Goal: Information Seeking & Learning: Learn about a topic

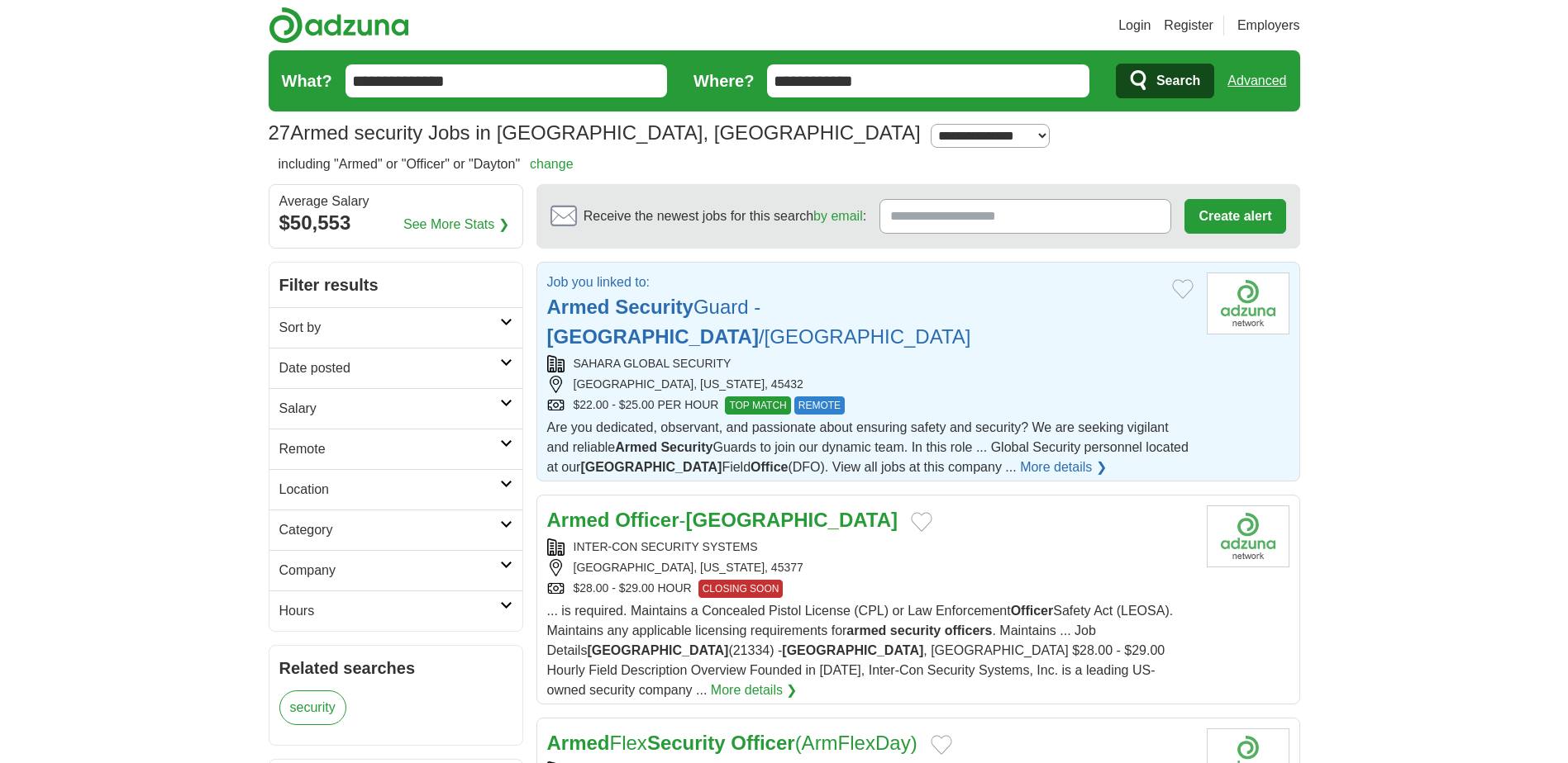
click at [759, 326] on strong "[GEOGRAPHIC_DATA]" at bounding box center [653, 337] width 212 height 22
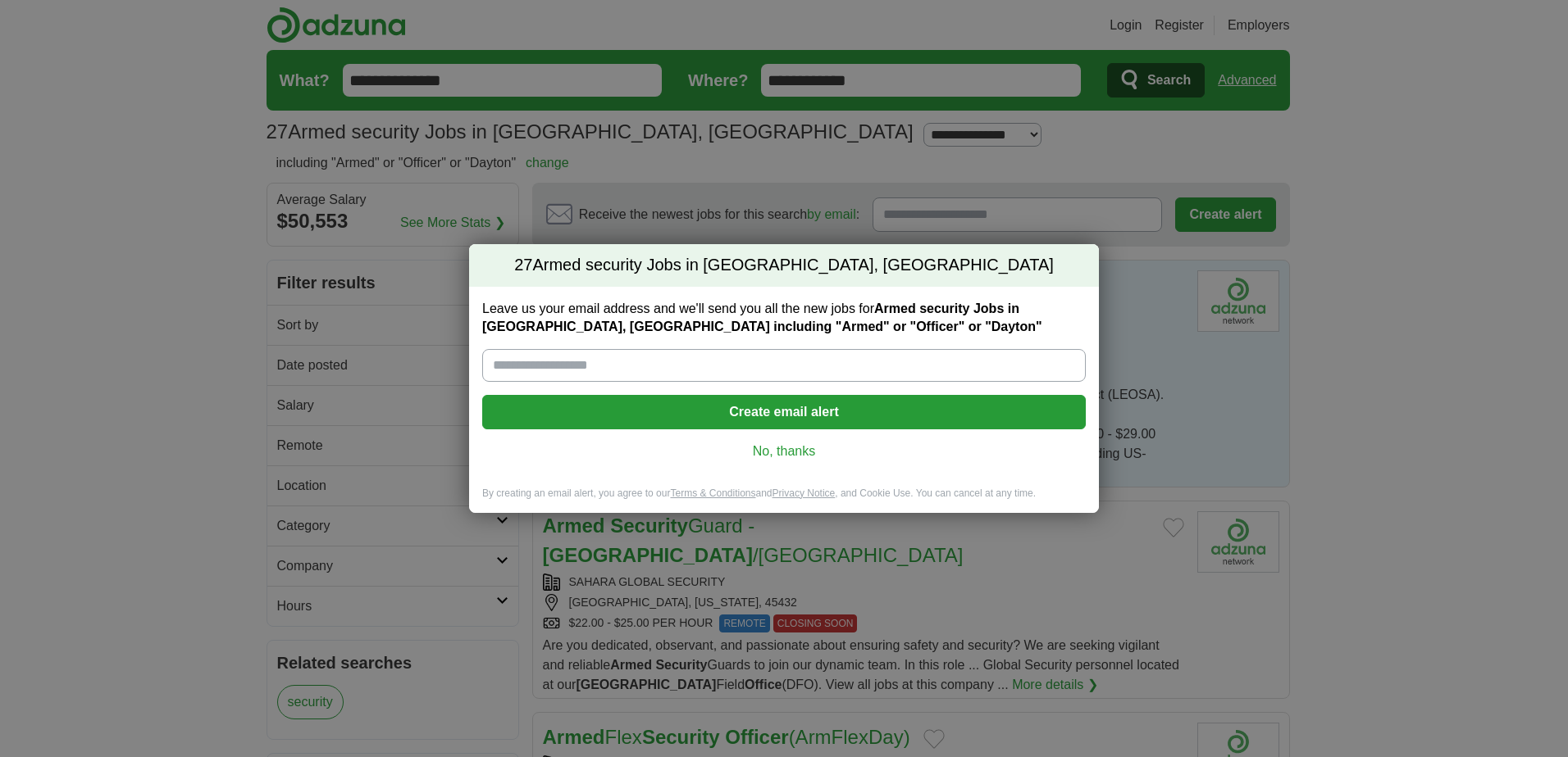
click at [793, 450] on link "No, thanks" at bounding box center [783, 451] width 577 height 18
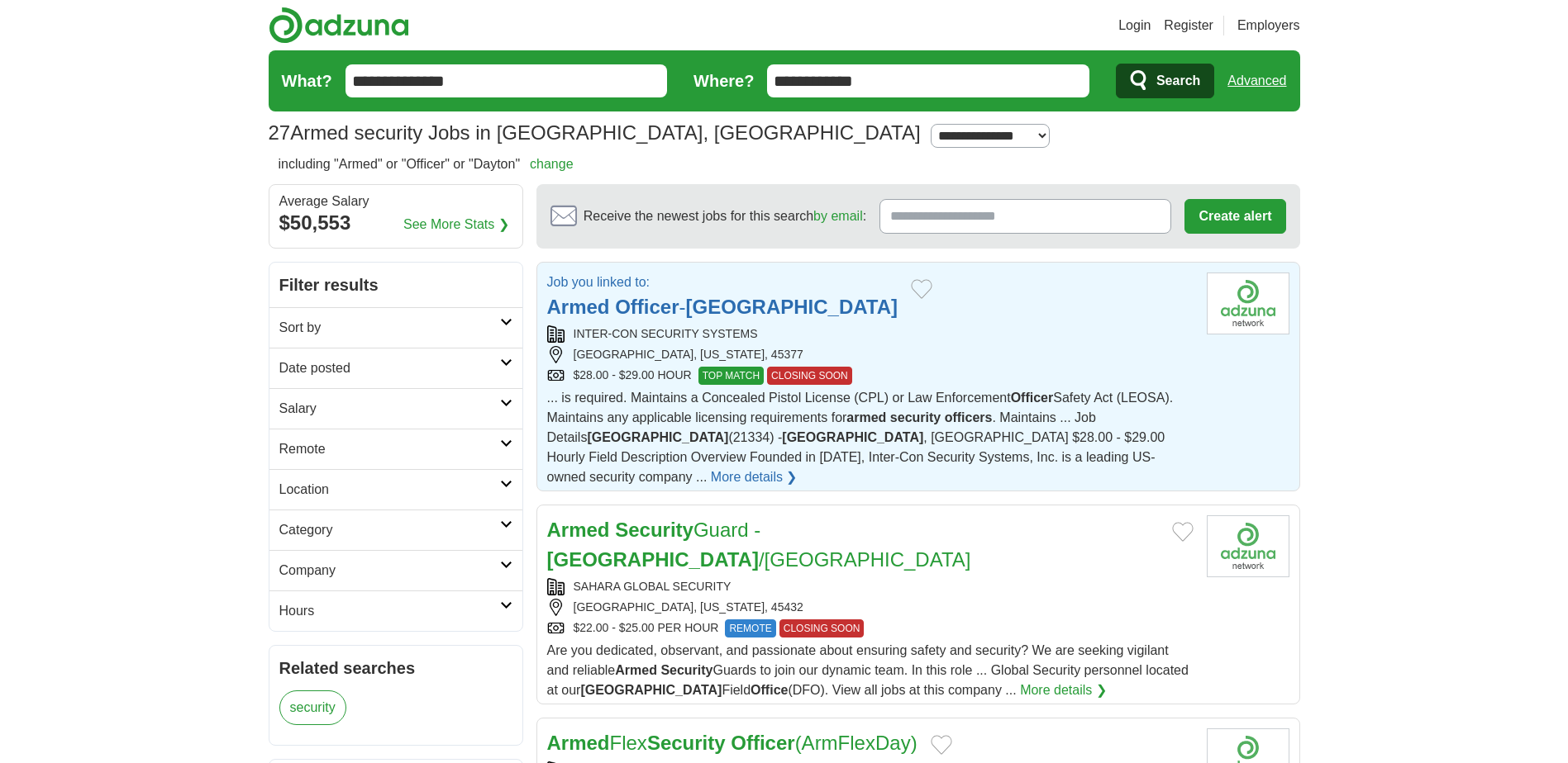
click at [781, 314] on div "Job you linked to: Armed Officer - Dayton" at bounding box center [870, 297] width 647 height 49
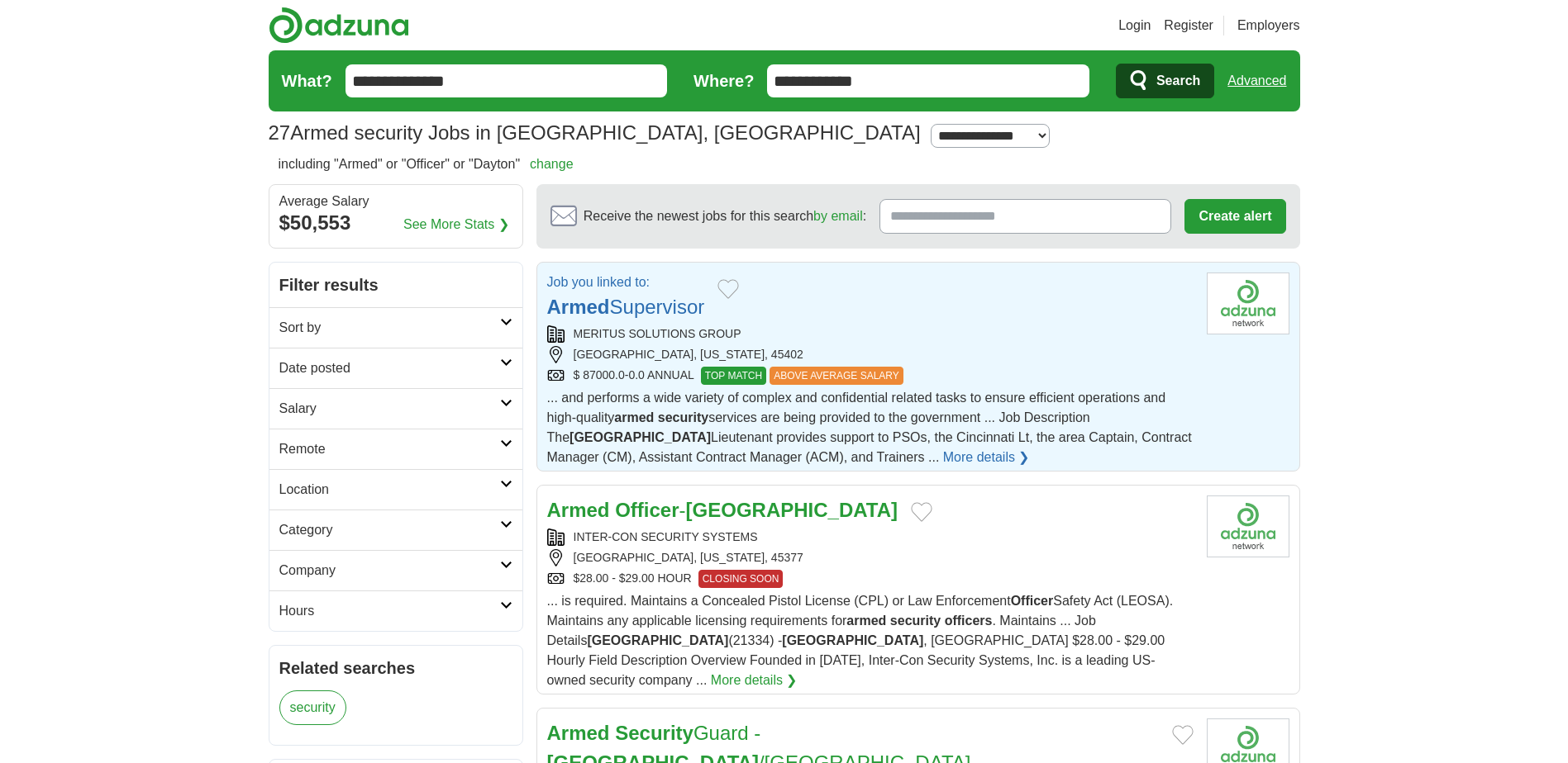
click at [794, 337] on div "MERITUS SOLUTIONS GROUP" at bounding box center [870, 334] width 647 height 17
